Goal: Find specific page/section: Find specific page/section

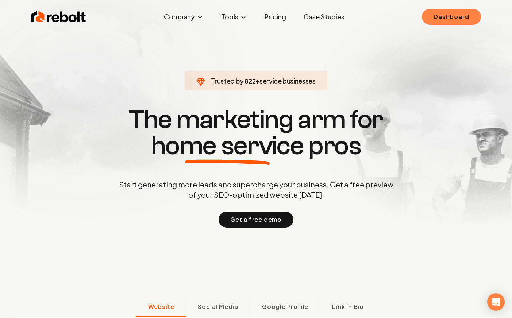
click at [470, 15] on link "Dashboard" at bounding box center [451, 17] width 59 height 16
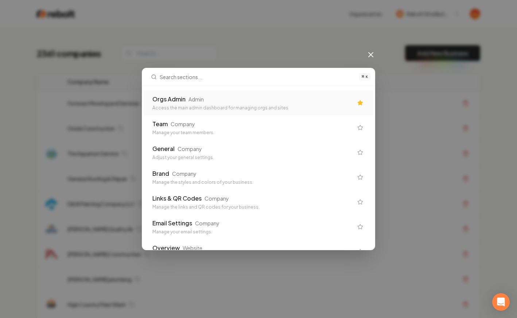
click at [246, 103] on div "Orgs Admin Admin" at bounding box center [253, 99] width 201 height 9
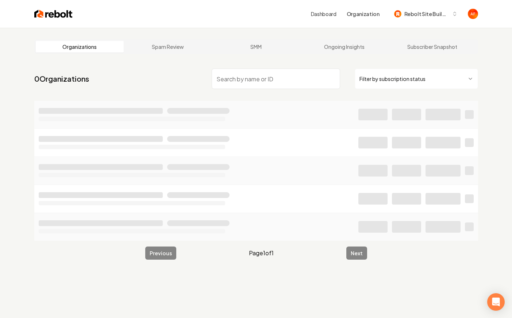
click at [222, 75] on input "search" at bounding box center [276, 79] width 128 height 20
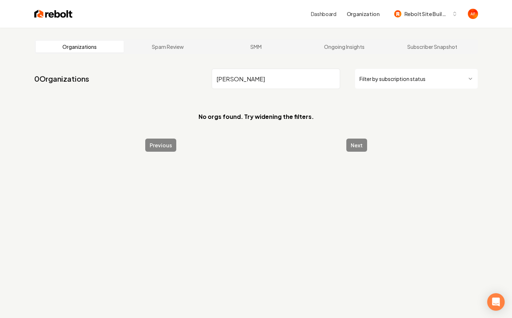
click at [247, 80] on input "[PERSON_NAME]" at bounding box center [276, 79] width 128 height 20
click at [241, 80] on input "[PERSON_NAME]" at bounding box center [276, 79] width 128 height 20
type input "r"
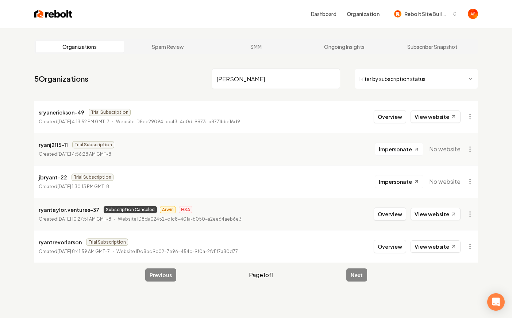
click at [255, 89] on input "[PERSON_NAME]" at bounding box center [276, 79] width 128 height 20
click at [250, 80] on input "[PERSON_NAME]" at bounding box center [276, 79] width 128 height 20
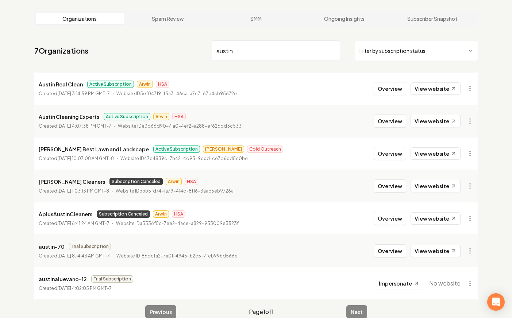
scroll to position [27, 0]
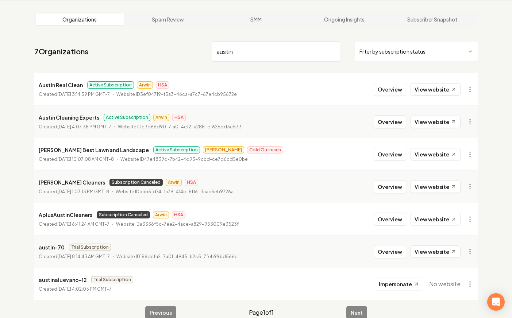
click at [85, 147] on p "[PERSON_NAME] Best Lawn and Landscape" at bounding box center [94, 150] width 110 height 9
copy p "[PERSON_NAME] Best Lawn and Landscape"
click at [234, 50] on input "austin" at bounding box center [276, 51] width 128 height 20
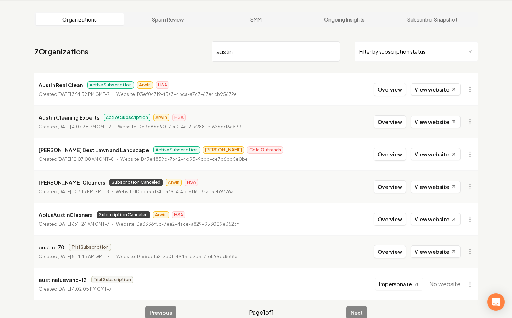
click at [234, 50] on input "austin" at bounding box center [276, 51] width 128 height 20
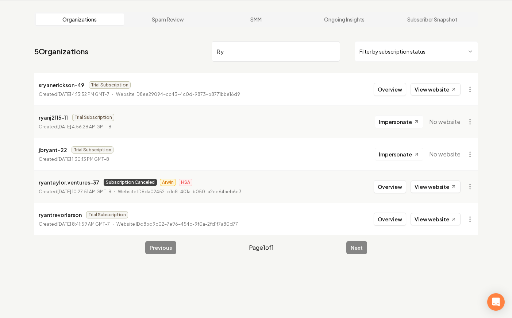
type input "R"
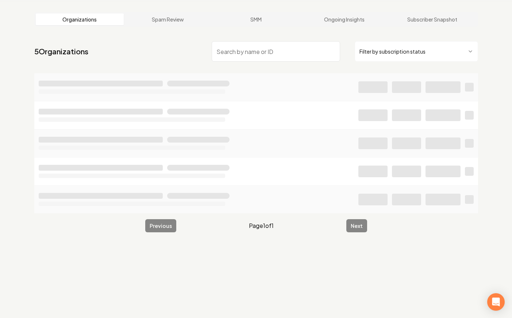
click at [388, 48] on html "Dashboard Organization Rebolt Site Builder Organizations Spam Review SMM Ongoin…" at bounding box center [256, 132] width 512 height 318
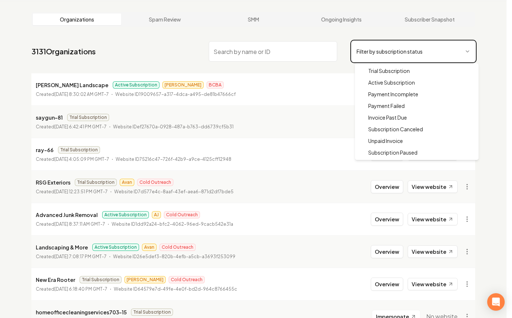
drag, startPoint x: 174, startPoint y: 63, endPoint x: 143, endPoint y: 50, distance: 33.4
click at [169, 62] on html "Dashboard Organization Rebolt Site Builder Organizations Spam Review SMM Ongoin…" at bounding box center [256, 132] width 512 height 318
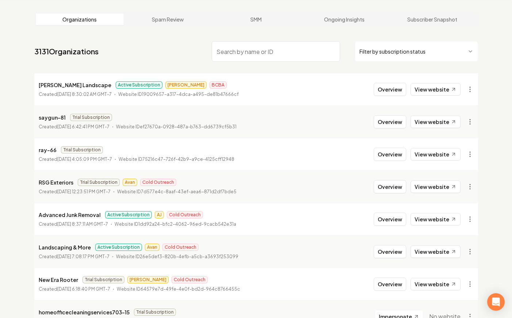
click at [242, 49] on input "search" at bounding box center [276, 51] width 128 height 20
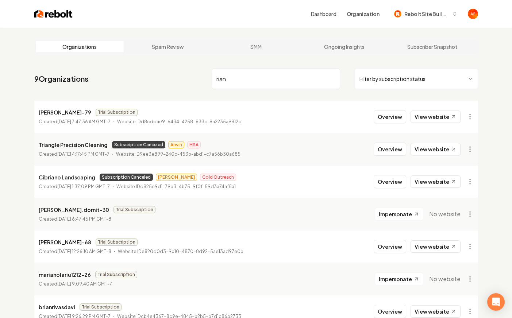
click at [239, 86] on input "rian" at bounding box center [276, 79] width 128 height 20
type input "tyan lands"
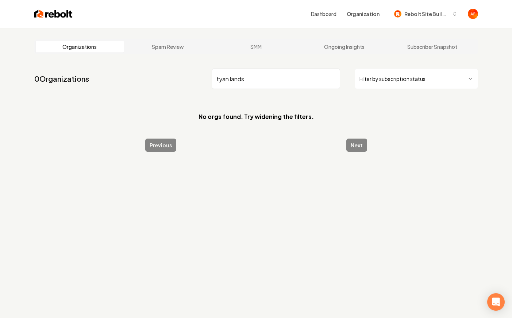
drag, startPoint x: 254, startPoint y: 74, endPoint x: 189, endPoint y: 83, distance: 64.9
click at [189, 84] on nav "0 Organizations tyan lands Filter by subscription status" at bounding box center [256, 82] width 444 height 32
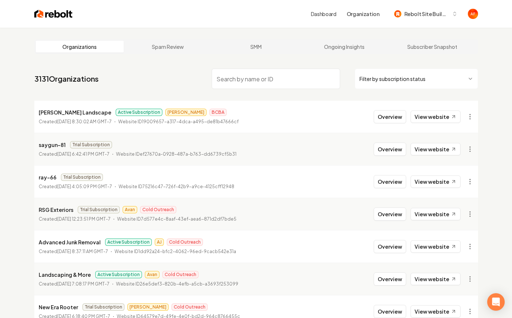
click at [296, 79] on input "search" at bounding box center [276, 79] width 128 height 20
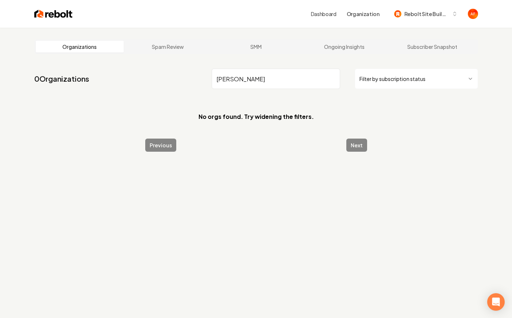
type input "[PERSON_NAME]"
